Goal: Find specific page/section: Find specific page/section

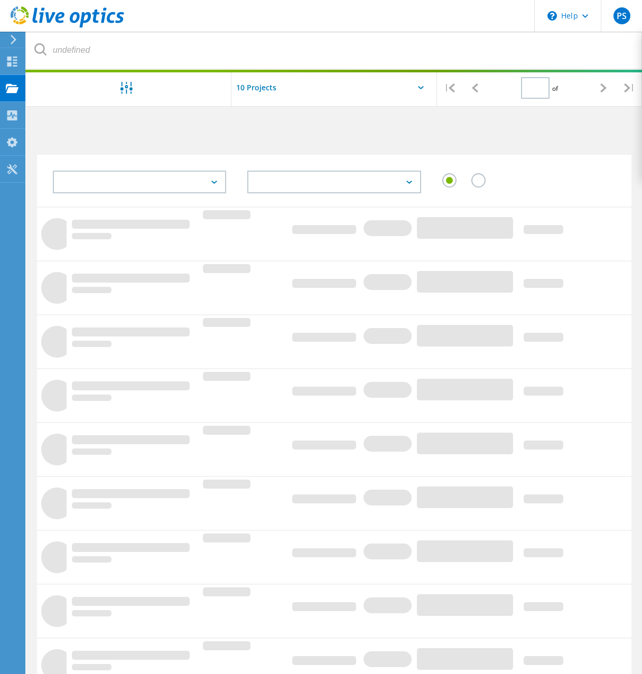
type input "1"
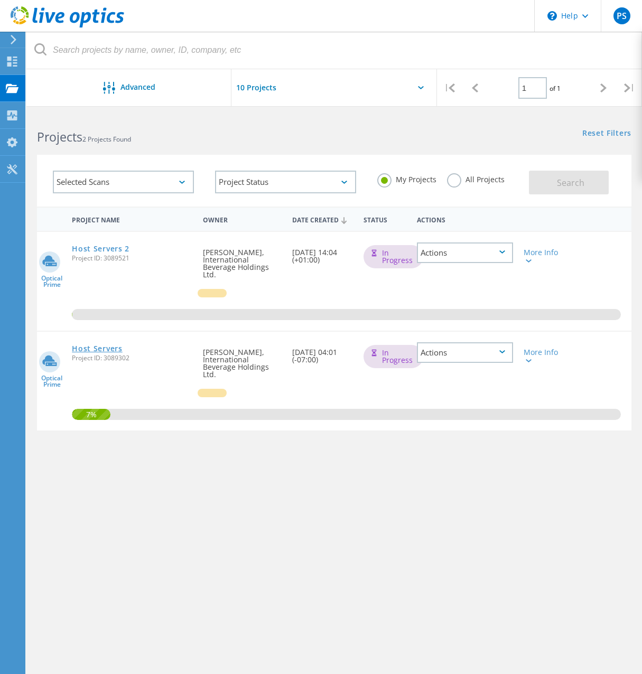
click at [100, 345] on link "Host Servers" at bounding box center [97, 348] width 50 height 7
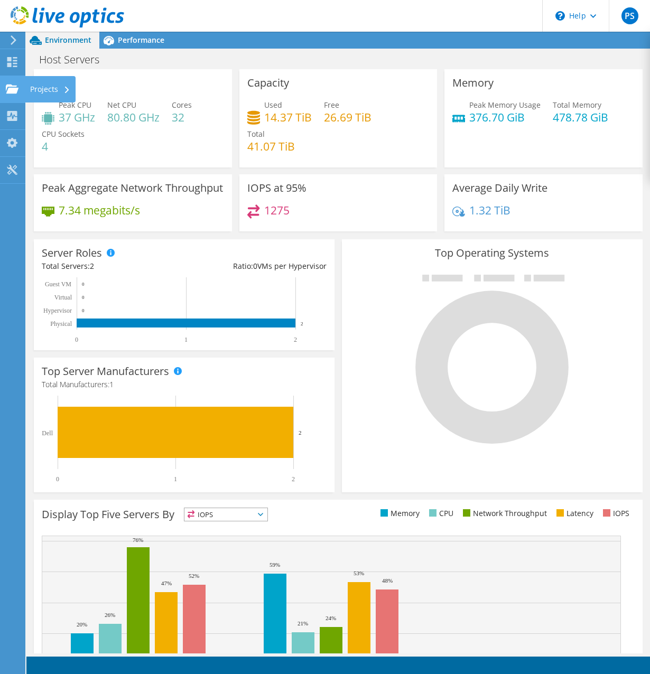
click at [6, 86] on use at bounding box center [12, 88] width 13 height 9
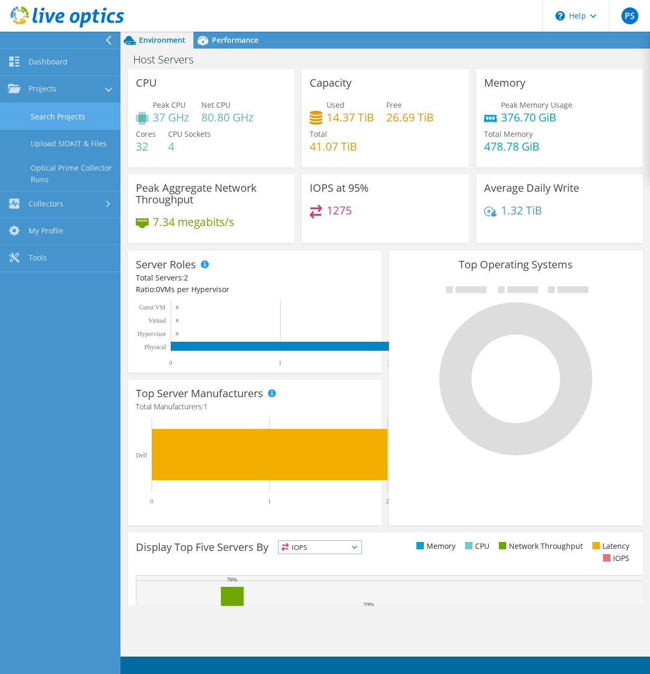
click at [67, 121] on link "Search Projects" at bounding box center [60, 116] width 120 height 27
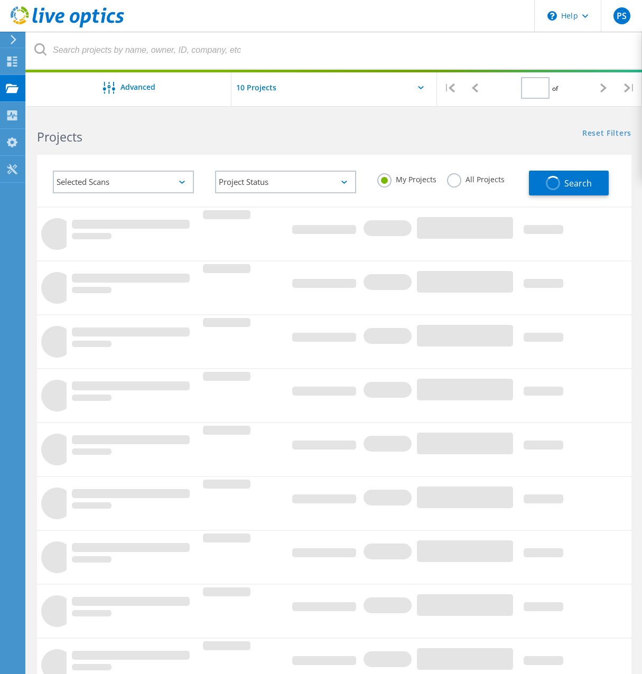
type input "1"
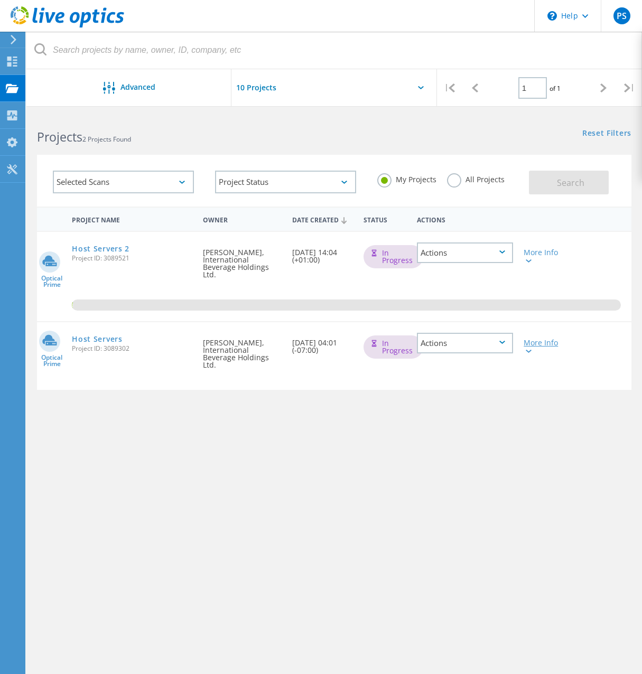
click at [530, 347] on div at bounding box center [527, 350] width 8 height 6
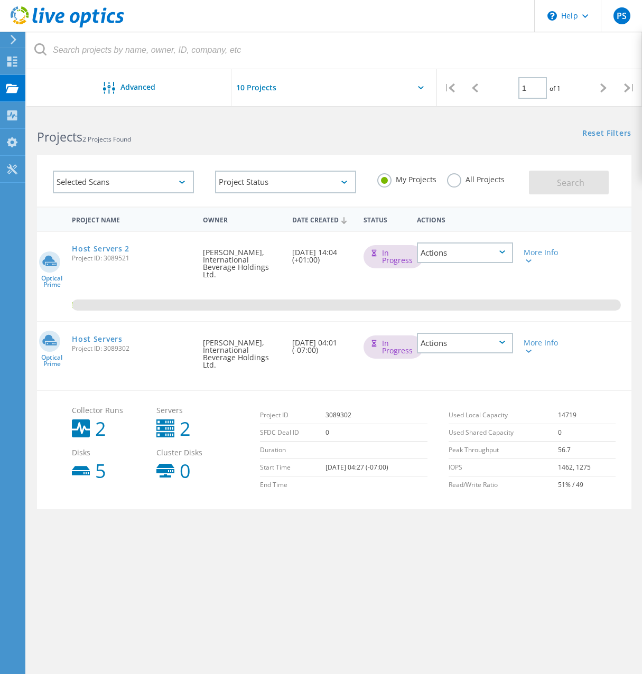
click at [494, 335] on div "Actions" at bounding box center [465, 343] width 97 height 21
click at [401, 607] on div "Advanced | 1 of 1 | Email Address Project Name Company Date Created Project Id …" at bounding box center [333, 411] width 615 height 595
click at [540, 257] on div "More Info" at bounding box center [541, 256] width 37 height 15
